Goal: Check status: Check status

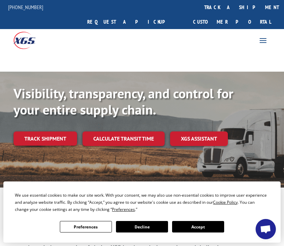
click at [196, 229] on button "Accept" at bounding box center [198, 227] width 52 height 12
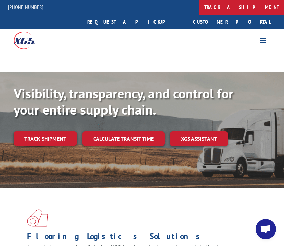
click at [199, 6] on link "track a shipment" at bounding box center [241, 7] width 85 height 15
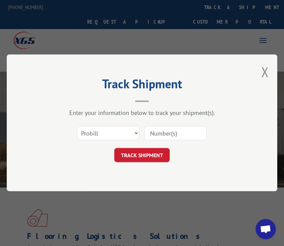
click at [174, 132] on input at bounding box center [175, 134] width 62 height 14
paste input "16292200"
type input "16292200"
click at [131, 157] on button "TRACK SHIPMENT" at bounding box center [141, 156] width 55 height 14
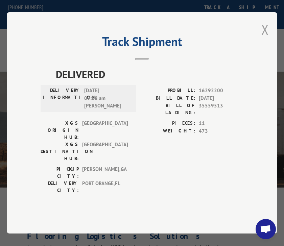
click at [264, 39] on button "Close modal" at bounding box center [265, 30] width 7 height 18
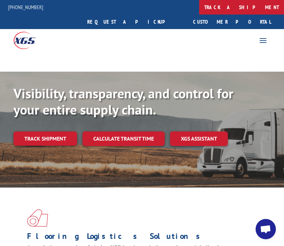
click at [199, 10] on link "track a shipment" at bounding box center [241, 7] width 85 height 15
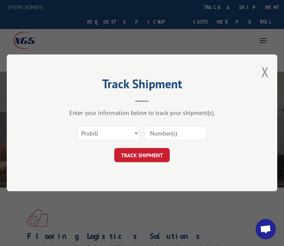
click at [161, 135] on input at bounding box center [175, 134] width 62 height 14
paste input "16292201"
type input "16292201"
click at [147, 156] on button "TRACK SHIPMENT" at bounding box center [141, 156] width 55 height 14
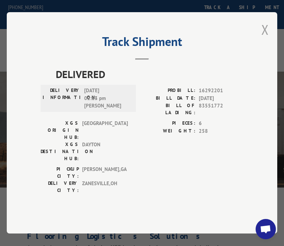
click at [263, 39] on button "Close modal" at bounding box center [265, 30] width 7 height 18
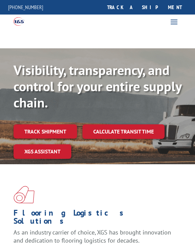
scroll to position [85, 0]
